Goal: Transaction & Acquisition: Obtain resource

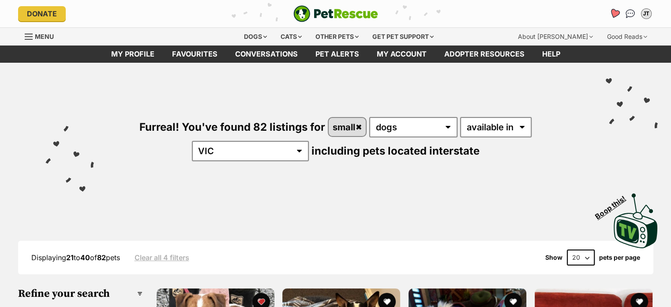
click at [619, 10] on icon "Favourites" at bounding box center [614, 13] width 12 height 11
click at [614, 18] on icon "Favourites" at bounding box center [614, 13] width 12 height 11
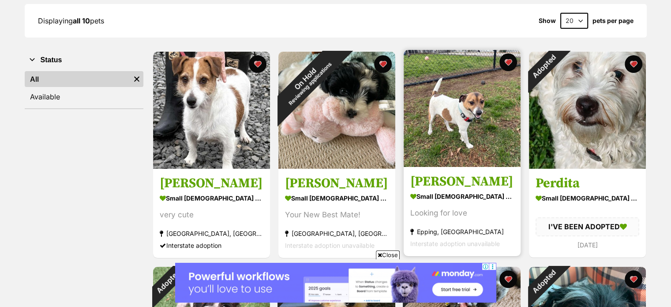
click at [442, 189] on h3 "[PERSON_NAME]" at bounding box center [462, 181] width 104 height 17
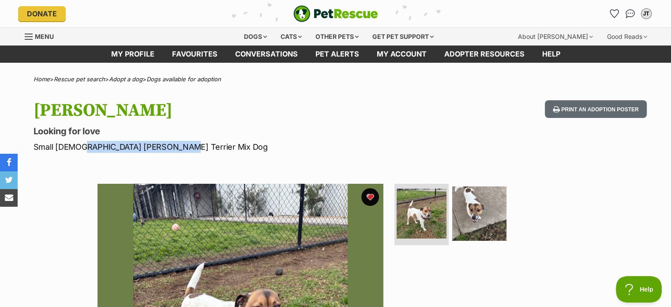
drag, startPoint x: 75, startPoint y: 146, endPoint x: 161, endPoint y: 146, distance: 86.0
click at [161, 146] on p "Small Male Jack Russell Terrier Mix Dog" at bounding box center [220, 147] width 373 height 12
copy p "Jack Russell Terrier Mix"
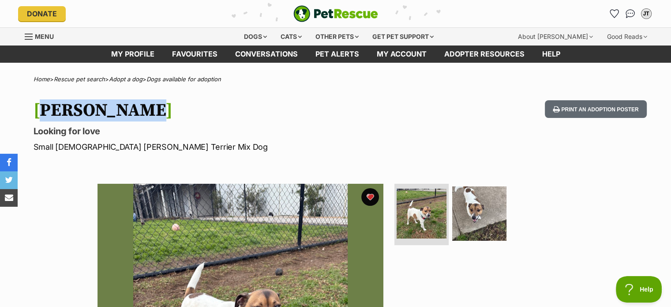
drag, startPoint x: 137, startPoint y: 100, endPoint x: 24, endPoint y: 101, distance: 112.9
click at [24, 101] on div "Jackie Chan Looking for love Small Male Jack Russell Terrier Mix Dog Print an a…" at bounding box center [335, 126] width 648 height 52
copy h1 "[PERSON_NAME]"
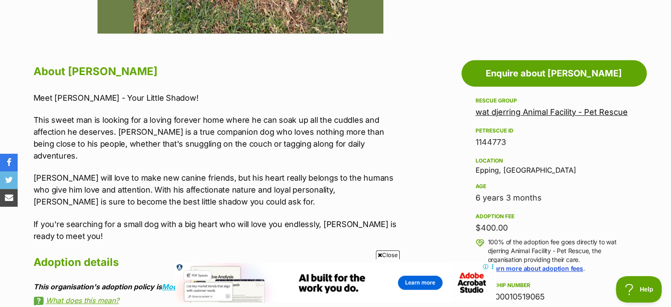
scroll to position [587, 0]
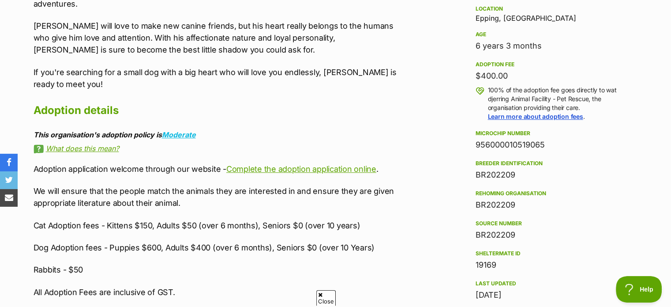
drag, startPoint x: 566, startPoint y: 139, endPoint x: 469, endPoint y: 146, distance: 97.3
click at [469, 146] on aside "Rescue group wat djerring Animal Facility - Pet Rescue PetRescue ID 1144773 Loc…" at bounding box center [553, 167] width 185 height 446
copy div "956000010519065"
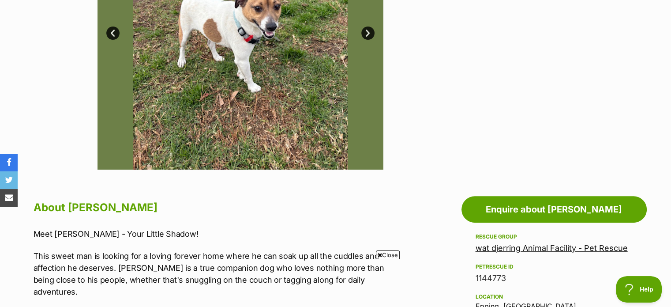
scroll to position [497, 0]
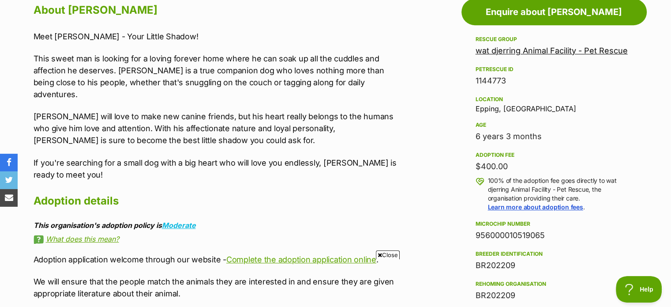
drag, startPoint x: 549, startPoint y: 135, endPoint x: 466, endPoint y: 141, distance: 82.6
click at [466, 141] on aside "Rescue group wat djerring Animal Facility - Pet Rescue PetRescue ID 1144773 Loc…" at bounding box center [553, 257] width 185 height 446
copy div "6 years 3 months"
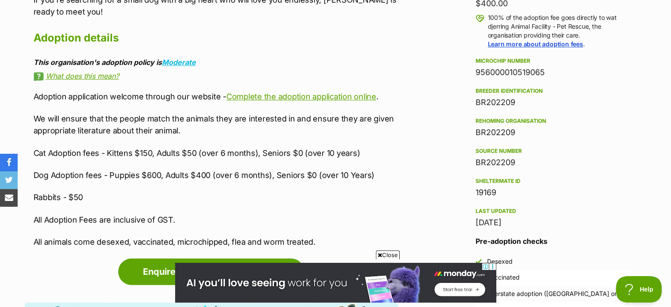
scroll to position [675, 0]
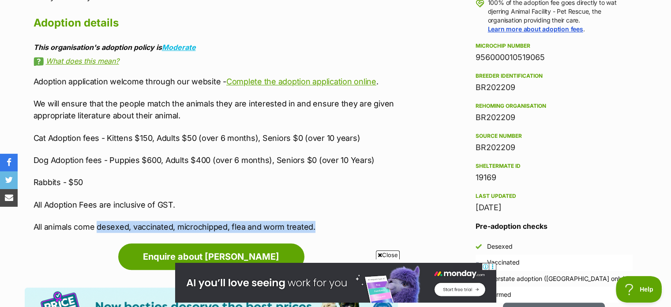
drag, startPoint x: 325, startPoint y: 218, endPoint x: 99, endPoint y: 216, distance: 226.7
click at [99, 221] on p "All animals come desexed, vaccinated, microchipped, flea and worm treated." at bounding box center [216, 227] width 364 height 12
copy p "desexed, vaccinated, microchipped, flea and worm treated."
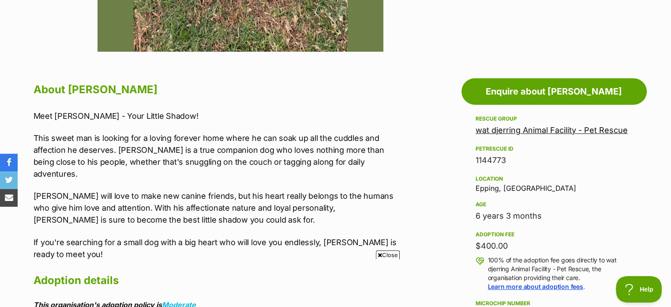
scroll to position [0, 0]
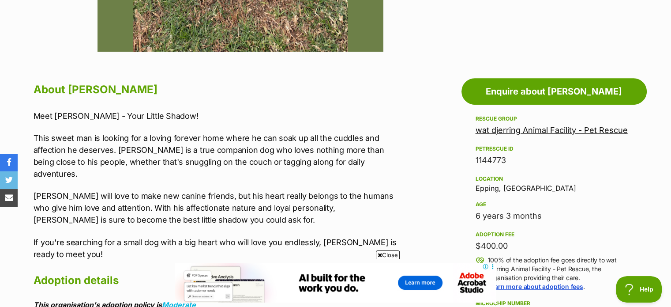
drag, startPoint x: 64, startPoint y: 157, endPoint x: 202, endPoint y: 209, distance: 146.7
click at [202, 209] on div "Meet Jackie Chan - Your Little Shadow! This sweet man is looking for a loving f…" at bounding box center [216, 185] width 364 height 150
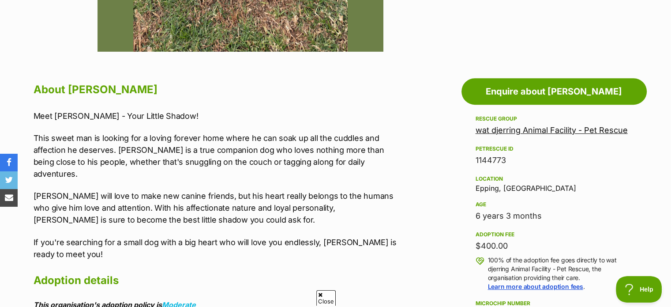
click at [202, 209] on p "Jackie chan will love to make new canine friends, but his heart really belongs …" at bounding box center [216, 208] width 364 height 36
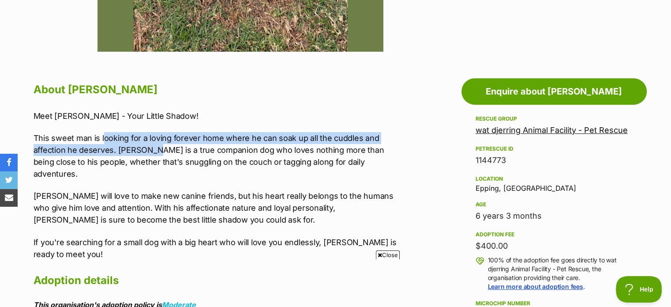
drag, startPoint x: 102, startPoint y: 137, endPoint x: 153, endPoint y: 152, distance: 53.7
click at [153, 152] on p "This sweet man is looking for a loving forever home where he can soak up all th…" at bounding box center [216, 156] width 364 height 48
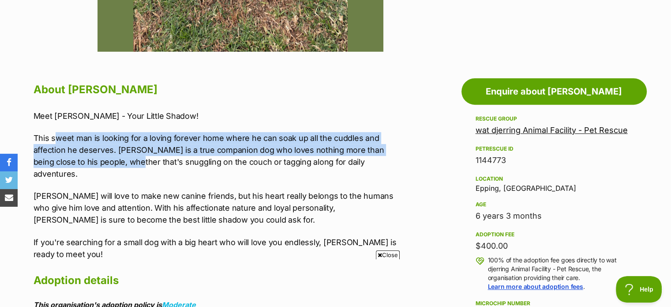
drag, startPoint x: 58, startPoint y: 139, endPoint x: 129, endPoint y: 166, distance: 76.3
click at [129, 166] on p "This sweet man is looking for a loving forever home where he can soak up all th…" at bounding box center [216, 156] width 364 height 48
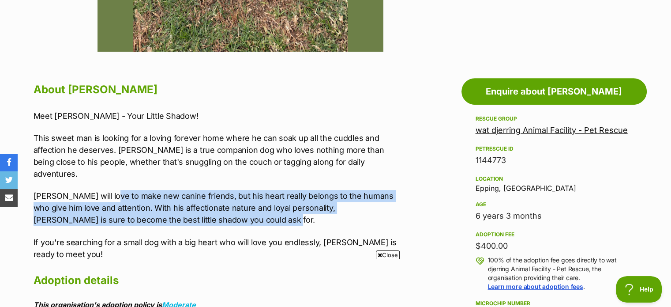
drag, startPoint x: 107, startPoint y: 174, endPoint x: 217, endPoint y: 208, distance: 115.2
click at [217, 208] on div "Meet Jackie Chan - Your Little Shadow! This sweet man is looking for a loving f…" at bounding box center [216, 185] width 364 height 150
click at [217, 208] on p "Jackie chan will love to make new canine friends, but his heart really belongs …" at bounding box center [216, 208] width 364 height 36
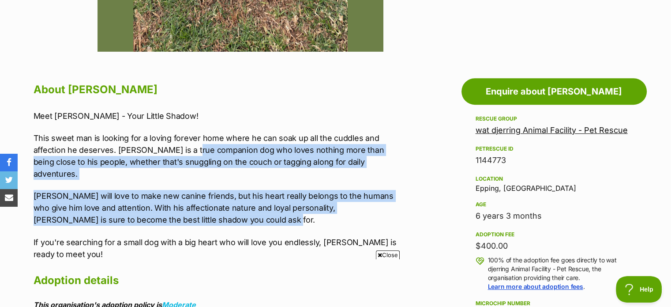
drag, startPoint x: 217, startPoint y: 208, endPoint x: 187, endPoint y: 151, distance: 63.9
click at [187, 151] on div "Meet Jackie Chan - Your Little Shadow! This sweet man is looking for a loving f…" at bounding box center [216, 185] width 364 height 150
click at [187, 151] on p "This sweet man is looking for a loving forever home where he can soak up all th…" at bounding box center [216, 156] width 364 height 48
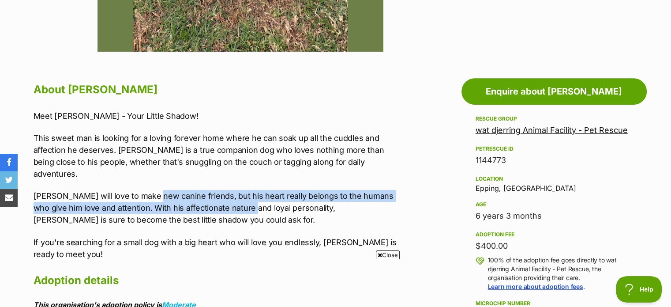
drag, startPoint x: 153, startPoint y: 169, endPoint x: 251, endPoint y: 208, distance: 104.3
click at [251, 208] on div "Meet Jackie Chan - Your Little Shadow! This sweet man is looking for a loving f…" at bounding box center [216, 185] width 364 height 150
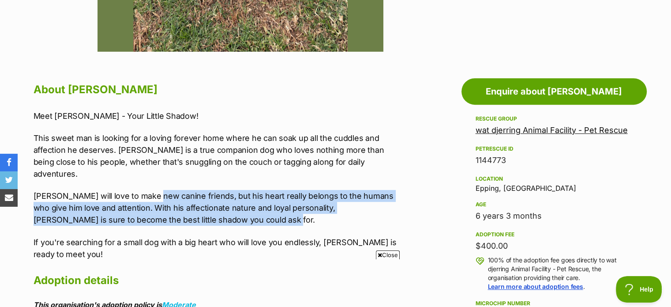
click at [251, 208] on p "Jackie chan will love to make new canine friends, but his heart really belongs …" at bounding box center [216, 208] width 364 height 36
drag, startPoint x: 251, startPoint y: 208, endPoint x: 200, endPoint y: 167, distance: 65.0
click at [200, 167] on div "Meet Jackie Chan - Your Little Shadow! This sweet man is looking for a loving f…" at bounding box center [216, 185] width 364 height 150
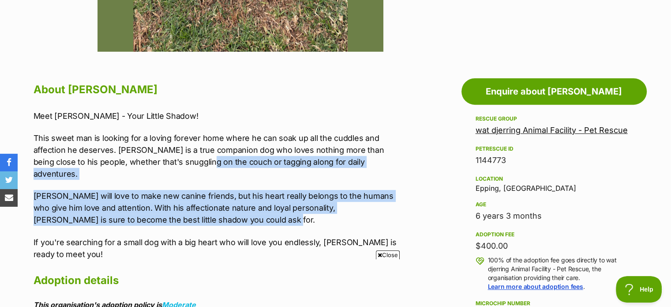
click at [200, 167] on div "Meet Jackie Chan - Your Little Shadow! This sweet man is looking for a loving f…" at bounding box center [216, 185] width 364 height 150
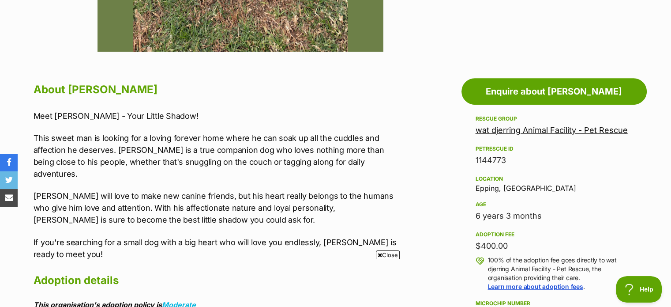
drag, startPoint x: 159, startPoint y: 167, endPoint x: 219, endPoint y: 190, distance: 64.2
click at [219, 190] on div "Meet Jackie Chan - Your Little Shadow! This sweet man is looking for a loving f…" at bounding box center [216, 185] width 364 height 150
click at [219, 190] on p "Jackie chan will love to make new canine friends, but his heart really belongs …" at bounding box center [216, 208] width 364 height 36
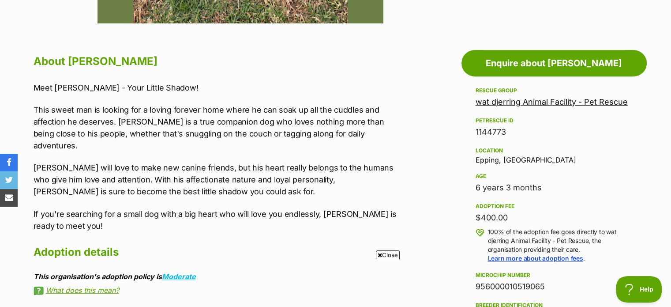
scroll to position [446, 0]
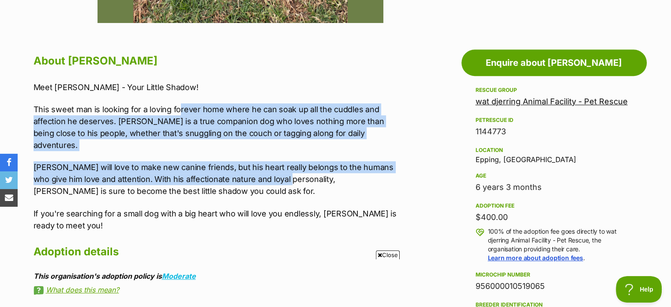
drag, startPoint x: 180, startPoint y: 100, endPoint x: 289, endPoint y: 178, distance: 134.4
click at [289, 178] on div "Meet Jackie Chan - Your Little Shadow! This sweet man is looking for a loving f…" at bounding box center [216, 156] width 364 height 150
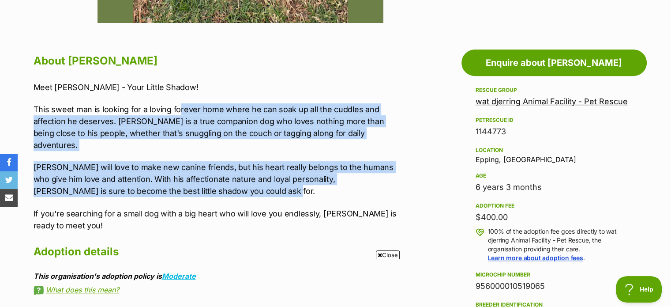
click at [289, 178] on p "Jackie chan will love to make new canine friends, but his heart really belongs …" at bounding box center [216, 179] width 364 height 36
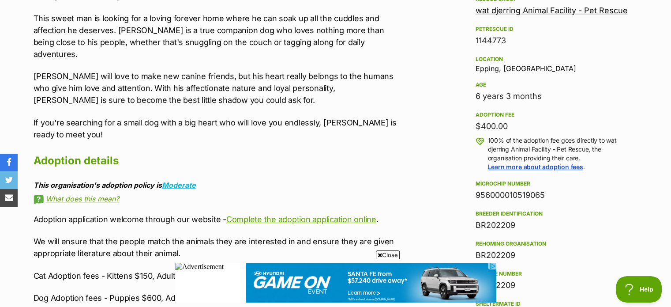
scroll to position [536, 0]
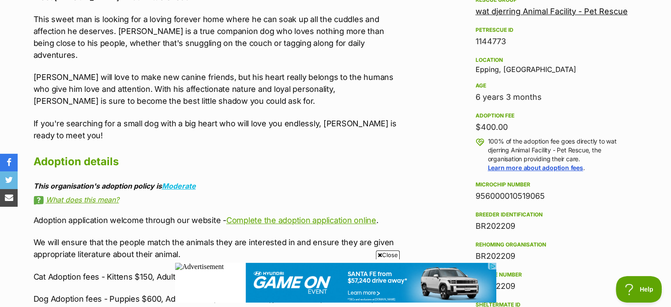
drag, startPoint x: 170, startPoint y: 71, endPoint x: 251, endPoint y: 123, distance: 96.5
click at [251, 123] on div "Meet Jackie Chan - Your Little Shadow! This sweet man is looking for a loving f…" at bounding box center [216, 66] width 364 height 150
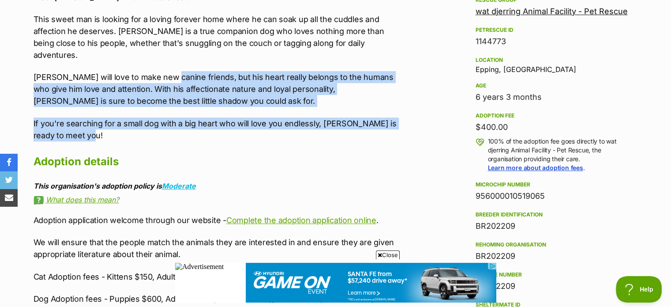
drag, startPoint x: 251, startPoint y: 123, endPoint x: 167, endPoint y: 56, distance: 107.6
click at [167, 56] on div "Meet Jackie Chan - Your Little Shadow! This sweet man is looking for a loving f…" at bounding box center [216, 66] width 364 height 150
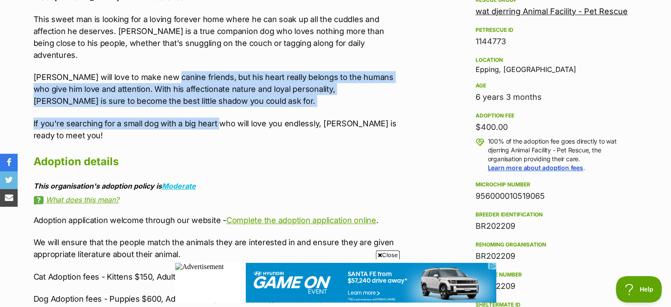
drag, startPoint x: 167, startPoint y: 56, endPoint x: 221, endPoint y: 116, distance: 80.9
click at [221, 116] on div "Meet Jackie Chan - Your Little Shadow! This sweet man is looking for a loving f…" at bounding box center [216, 66] width 364 height 150
click at [221, 117] on p "If you're searching for a small dog with a big heart who will love you endlessl…" at bounding box center [216, 129] width 364 height 24
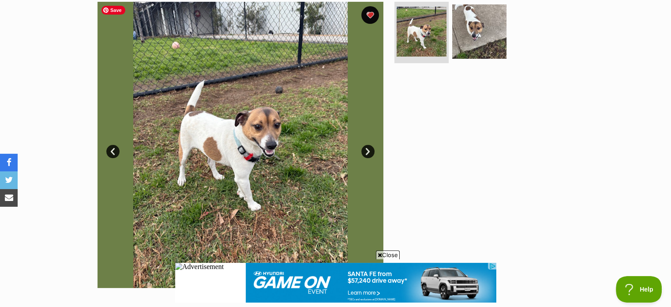
scroll to position [217, 0]
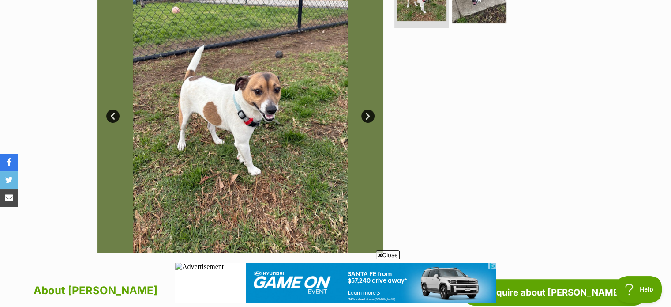
click at [362, 116] on link "Next" at bounding box center [367, 115] width 13 height 13
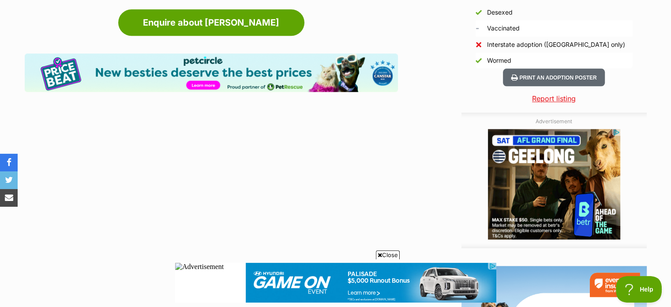
scroll to position [909, 0]
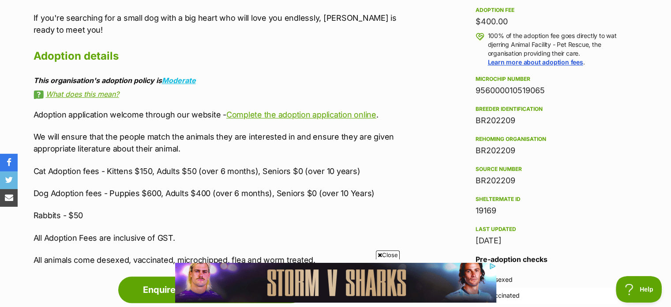
scroll to position [680, 0]
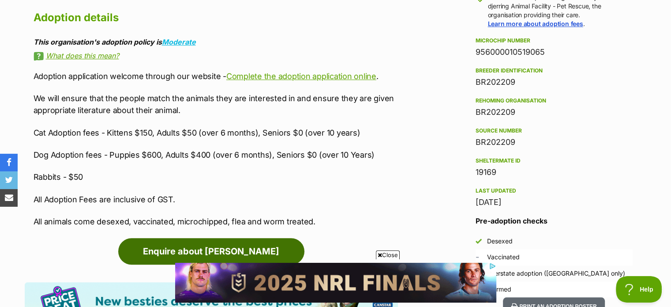
click at [206, 238] on link "Enquire about Jackie Chan" at bounding box center [211, 251] width 186 height 26
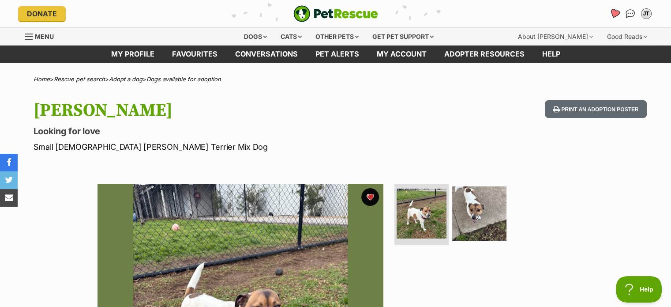
click at [612, 16] on icon "Favourites" at bounding box center [614, 13] width 11 height 10
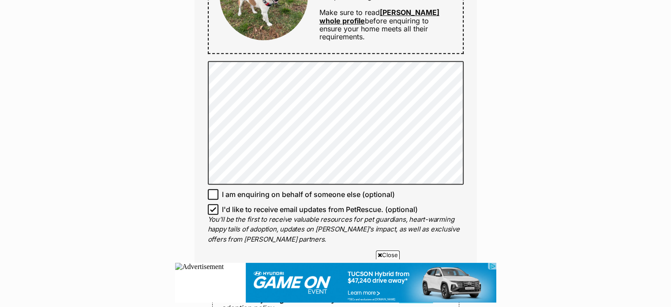
scroll to position [752, 0]
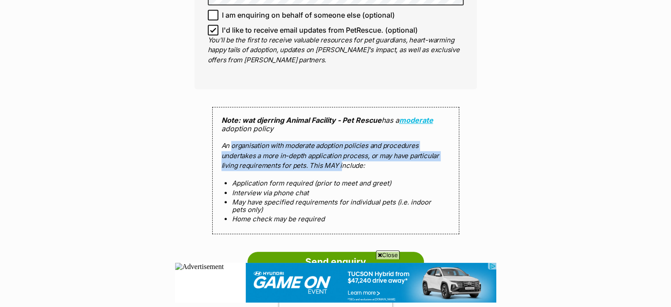
drag, startPoint x: 232, startPoint y: 144, endPoint x: 340, endPoint y: 163, distance: 109.3
click at [340, 163] on p "An organisation with moderate adoption policies and procedures undertakes a mor…" at bounding box center [335, 156] width 228 height 30
drag, startPoint x: 340, startPoint y: 163, endPoint x: 251, endPoint y: 143, distance: 91.7
click at [251, 143] on p "An organisation with moderate adoption policies and procedures undertakes a mor…" at bounding box center [335, 156] width 228 height 30
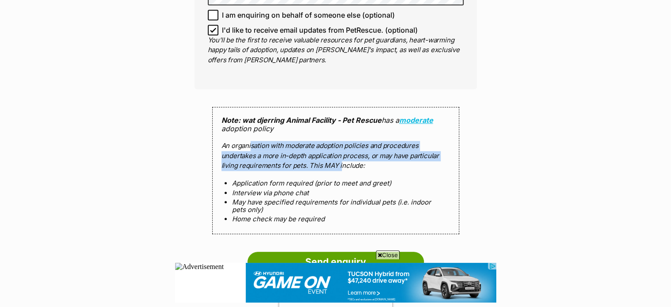
click at [251, 143] on p "An organisation with moderate adoption policies and procedures undertakes a mor…" at bounding box center [335, 156] width 228 height 30
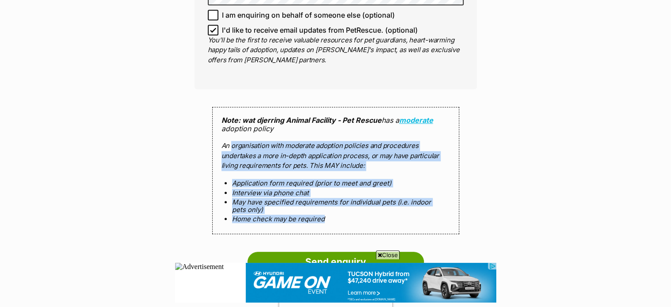
drag, startPoint x: 251, startPoint y: 143, endPoint x: 340, endPoint y: 224, distance: 120.5
click at [340, 224] on div "Note: wat djerring Animal Facility - Pet Rescue has a moderate adoption policy …" at bounding box center [335, 170] width 247 height 127
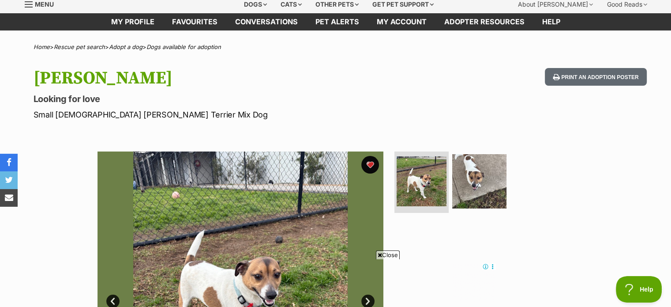
click at [588, 86] on div "Print an adoption poster" at bounding box center [593, 94] width 105 height 52
click at [605, 74] on button "Print an adoption poster" at bounding box center [595, 77] width 101 height 18
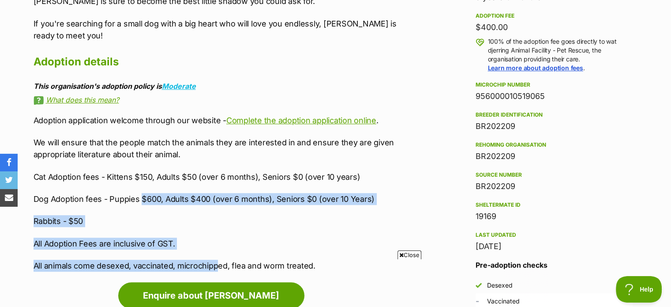
drag, startPoint x: 140, startPoint y: 185, endPoint x: 217, endPoint y: 241, distance: 94.7
click at [217, 241] on div "Adoption application welcome through our website - Complete the adoption applic…" at bounding box center [216, 192] width 364 height 157
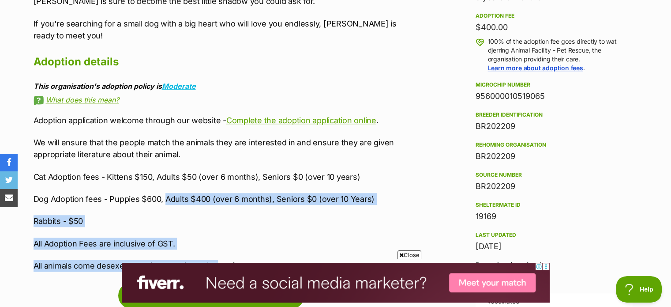
drag, startPoint x: 217, startPoint y: 241, endPoint x: 164, endPoint y: 173, distance: 85.8
click at [164, 173] on div "Adoption application welcome through our website - Complete the adoption applic…" at bounding box center [216, 192] width 364 height 157
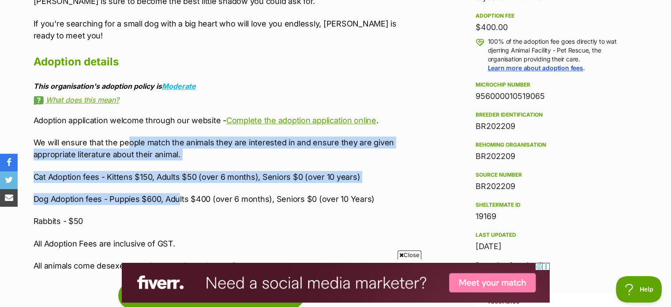
drag, startPoint x: 125, startPoint y: 116, endPoint x: 180, endPoint y: 178, distance: 82.5
click at [180, 178] on div "Adoption application welcome through our website - Complete the adoption applic…" at bounding box center [216, 192] width 364 height 157
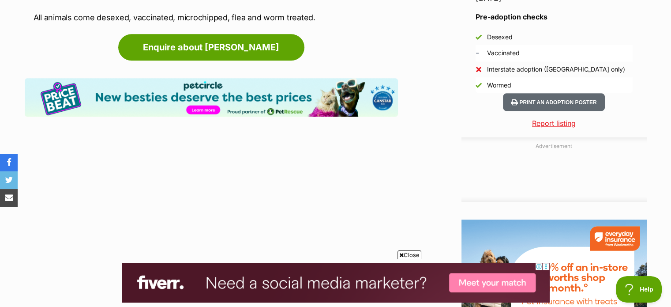
drag, startPoint x: 35, startPoint y: 107, endPoint x: 529, endPoint y: 82, distance: 494.2
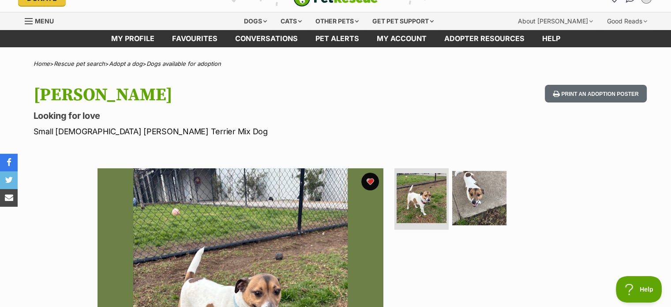
click at [282, 94] on h1 "[PERSON_NAME]" at bounding box center [220, 95] width 373 height 20
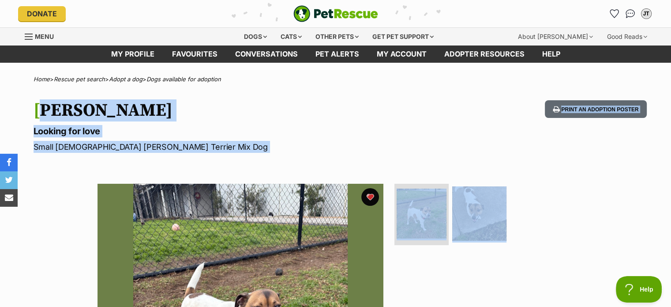
drag, startPoint x: 316, startPoint y: 199, endPoint x: 35, endPoint y: 106, distance: 296.0
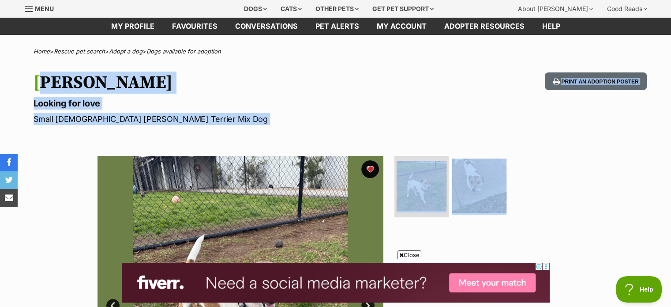
click at [322, 111] on hgroup "Jackie Chan Looking for love Small Male Jack Russell Terrier Mix Dog" at bounding box center [220, 98] width 373 height 52
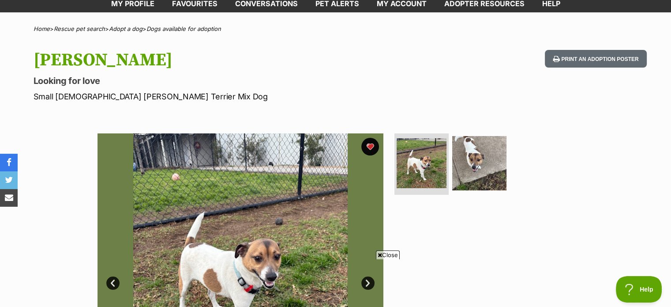
scroll to position [167, 0]
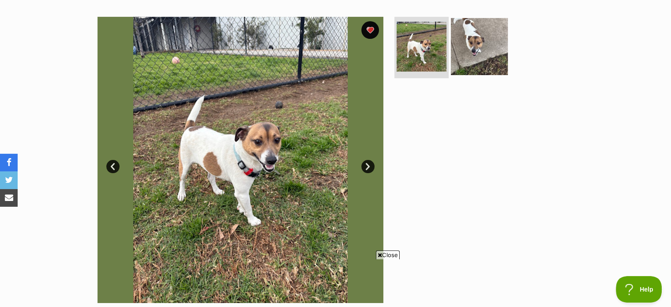
click at [468, 54] on img at bounding box center [479, 46] width 57 height 57
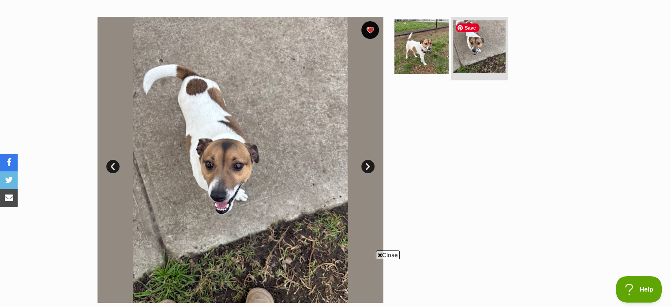
scroll to position [169, 0]
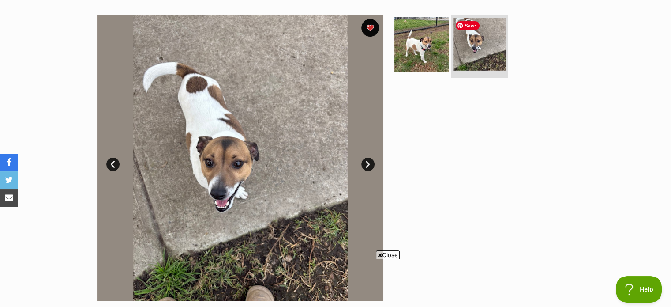
click at [468, 54] on img at bounding box center [479, 44] width 52 height 52
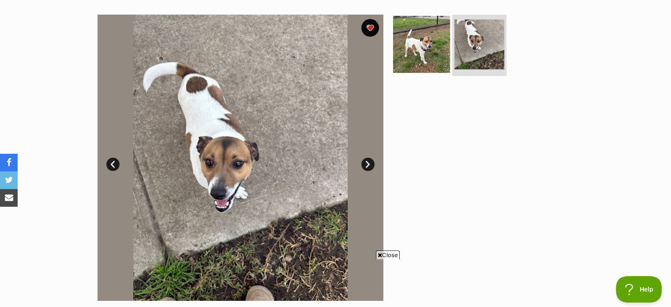
click at [441, 53] on img at bounding box center [421, 43] width 57 height 57
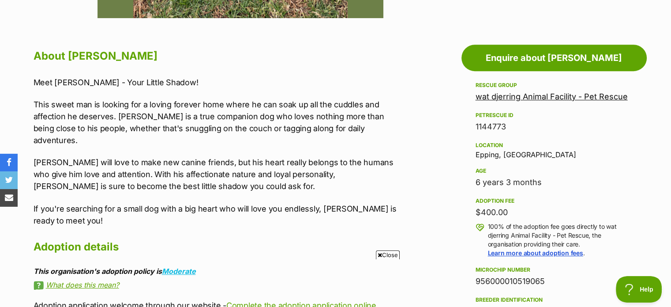
scroll to position [451, 0]
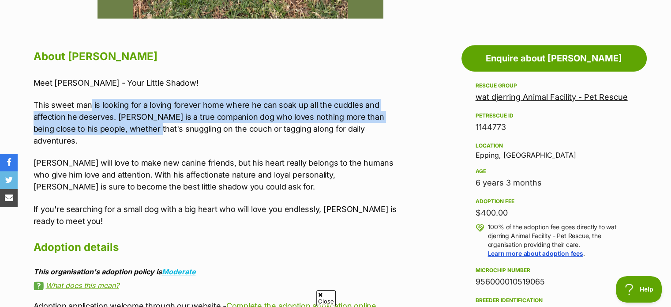
drag, startPoint x: 89, startPoint y: 90, endPoint x: 145, endPoint y: 132, distance: 70.5
click at [145, 132] on div "Meet Jackie Chan - Your Little Shadow! This sweet man is looking for a loving f…" at bounding box center [216, 152] width 364 height 150
click at [145, 132] on p "This sweet man is looking for a loving forever home where he can soak up all th…" at bounding box center [216, 123] width 364 height 48
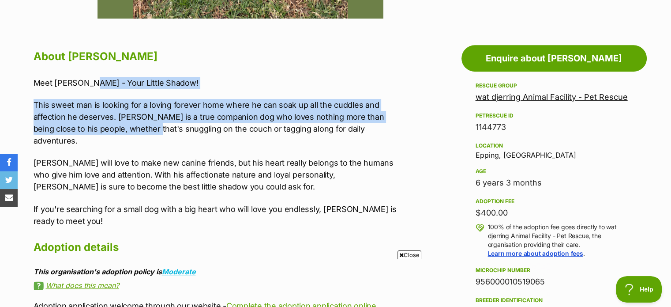
drag, startPoint x: 145, startPoint y: 132, endPoint x: 88, endPoint y: 84, distance: 74.2
click at [88, 84] on div "Meet Jackie Chan - Your Little Shadow! This sweet man is looking for a loving f…" at bounding box center [216, 152] width 364 height 150
click at [88, 84] on p "Meet [PERSON_NAME] - Your Little Shadow!" at bounding box center [216, 83] width 364 height 12
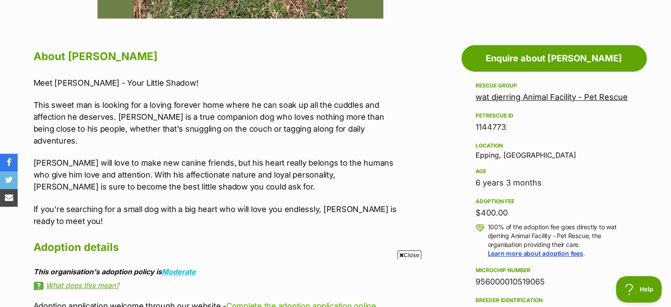
scroll to position [246, 0]
